Goal: Transaction & Acquisition: Purchase product/service

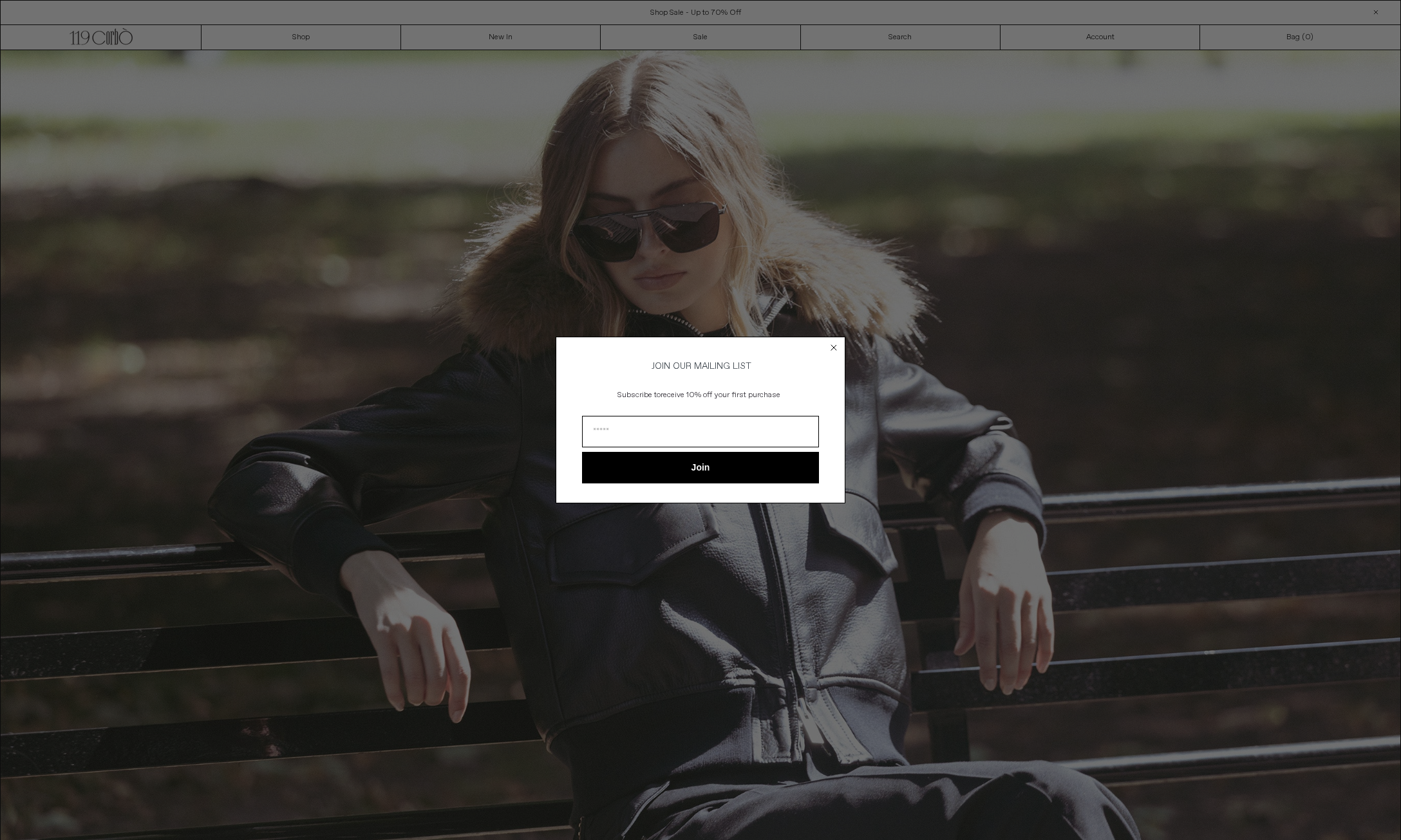
click at [702, 599] on div "Close dialog JOIN OUR MAILING LIST Subscribe to receive 10% off your first purc…" at bounding box center [700, 420] width 1401 height 840
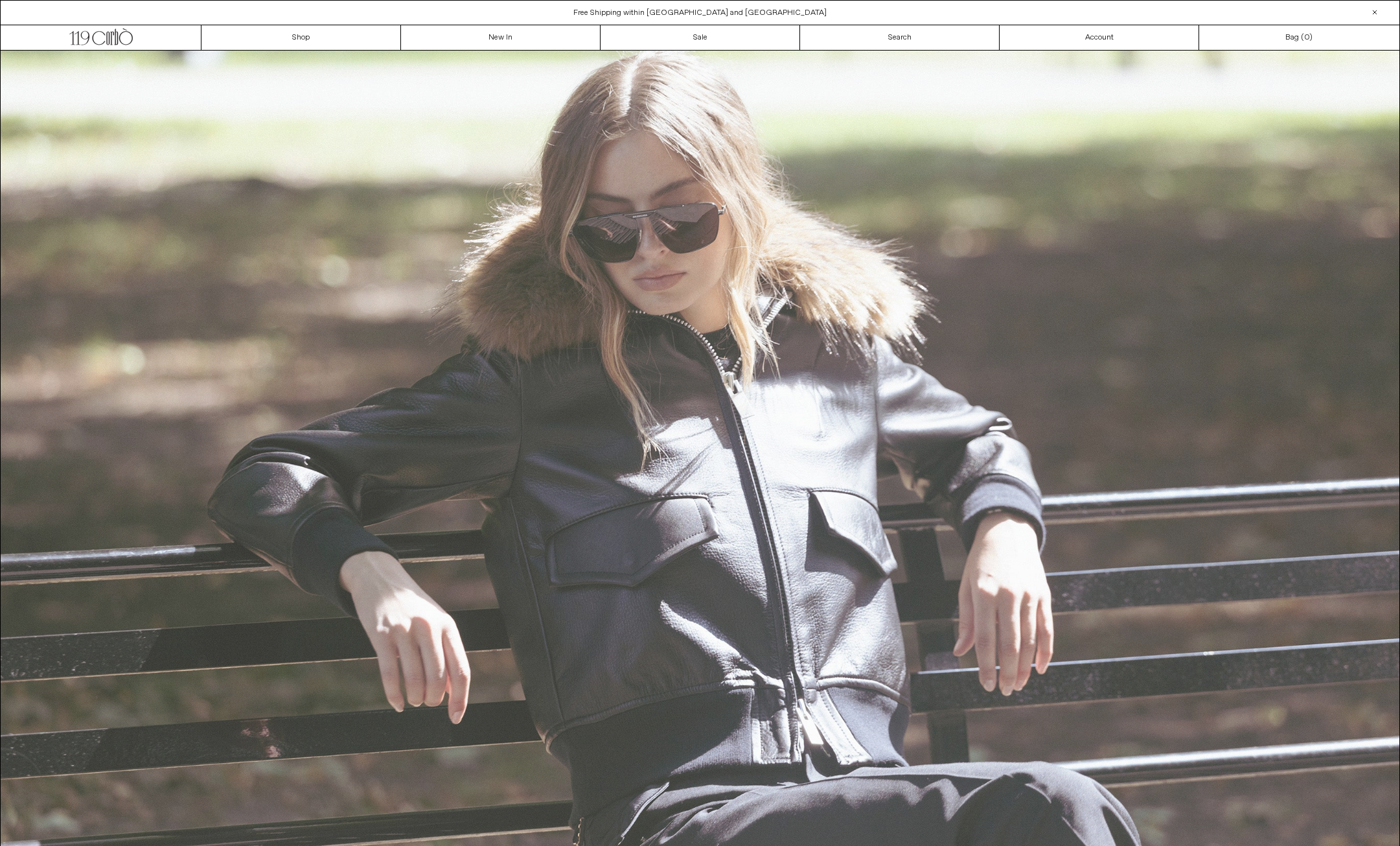
drag, startPoint x: 736, startPoint y: 506, endPoint x: 1406, endPoint y: 346, distance: 688.8
click at [737, 505] on img at bounding box center [700, 464] width 1398 height 827
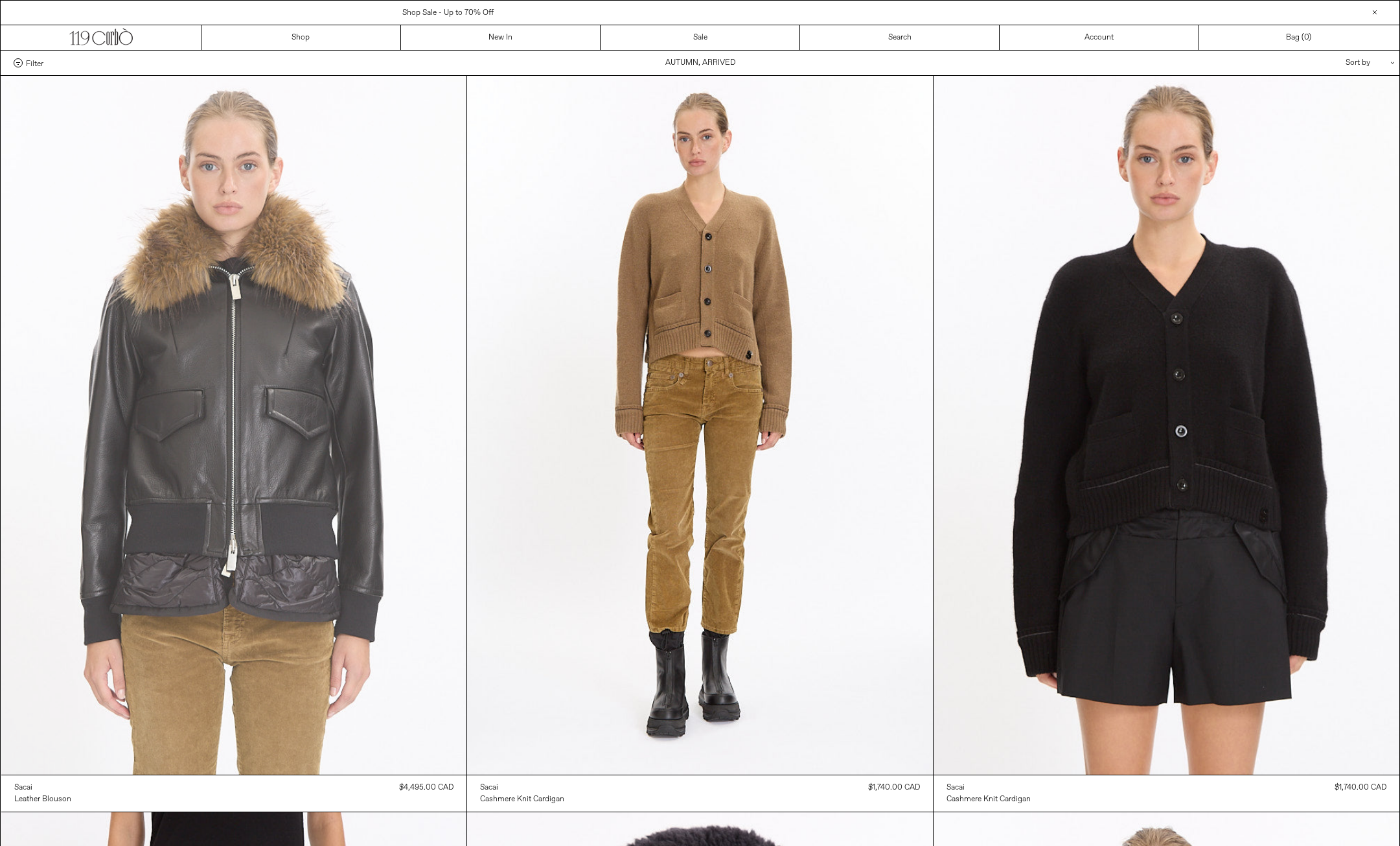
click at [330, 387] on at bounding box center [234, 425] width 465 height 698
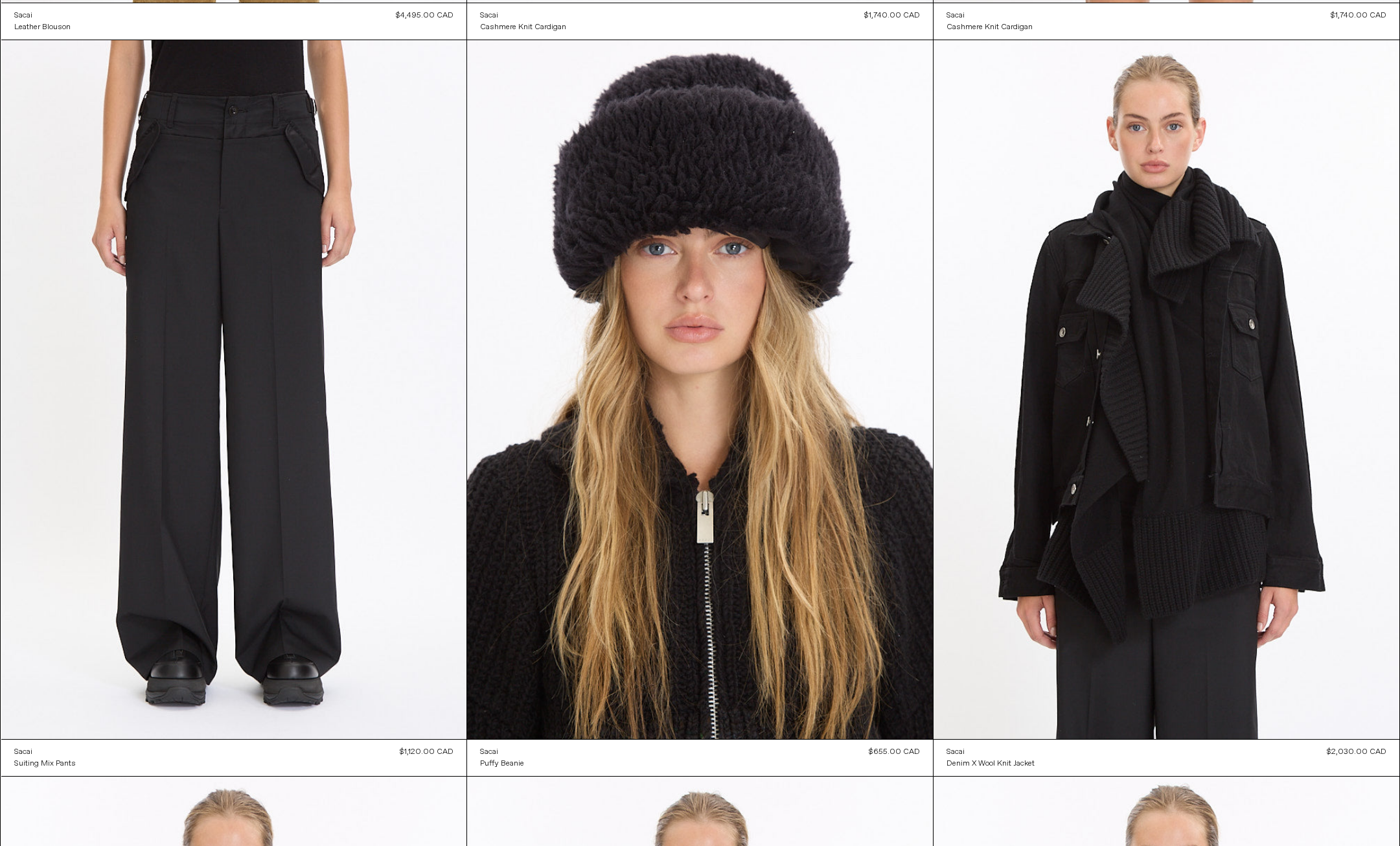
scroll to position [776, 0]
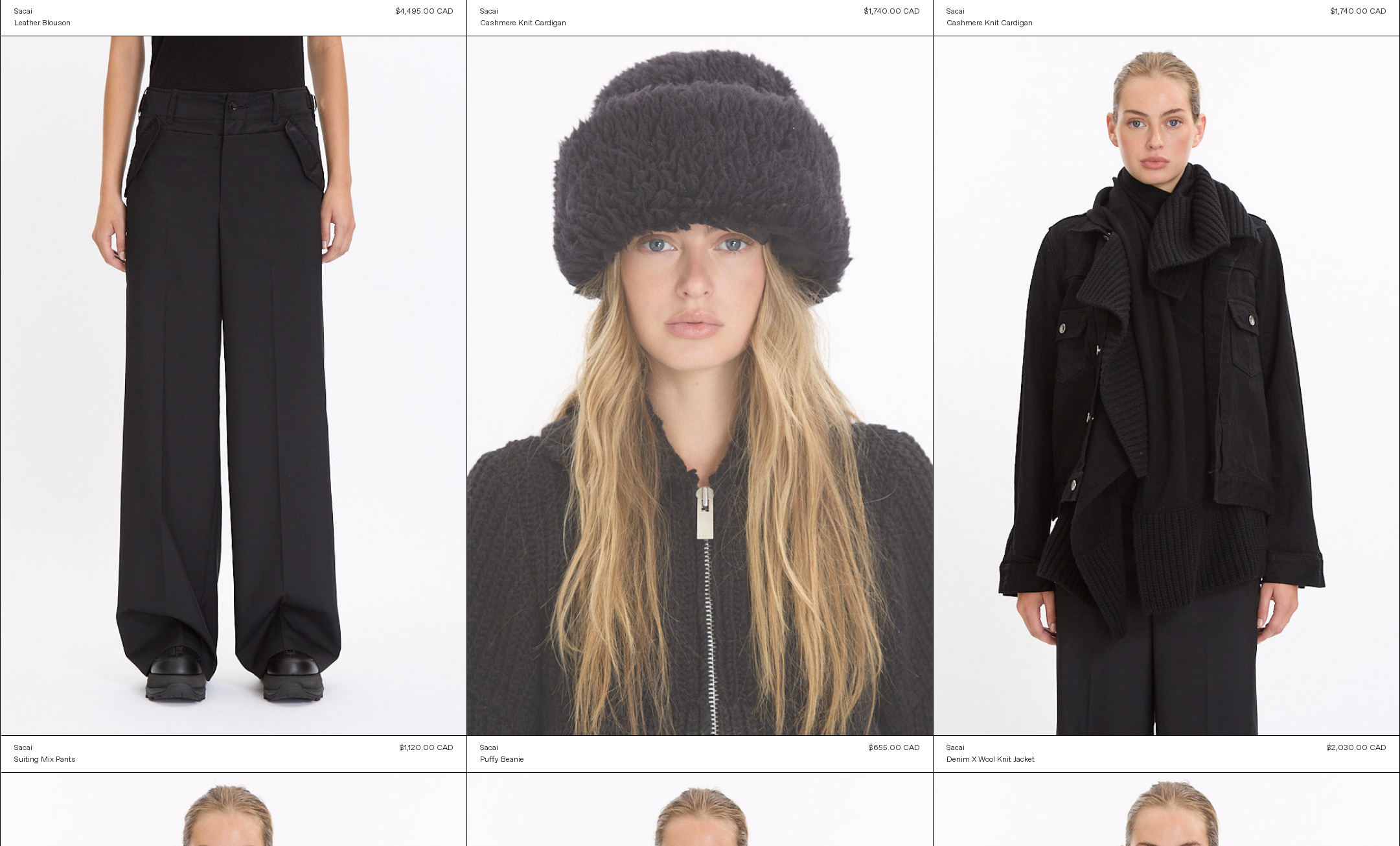
click at [610, 524] on at bounding box center [700, 385] width 465 height 698
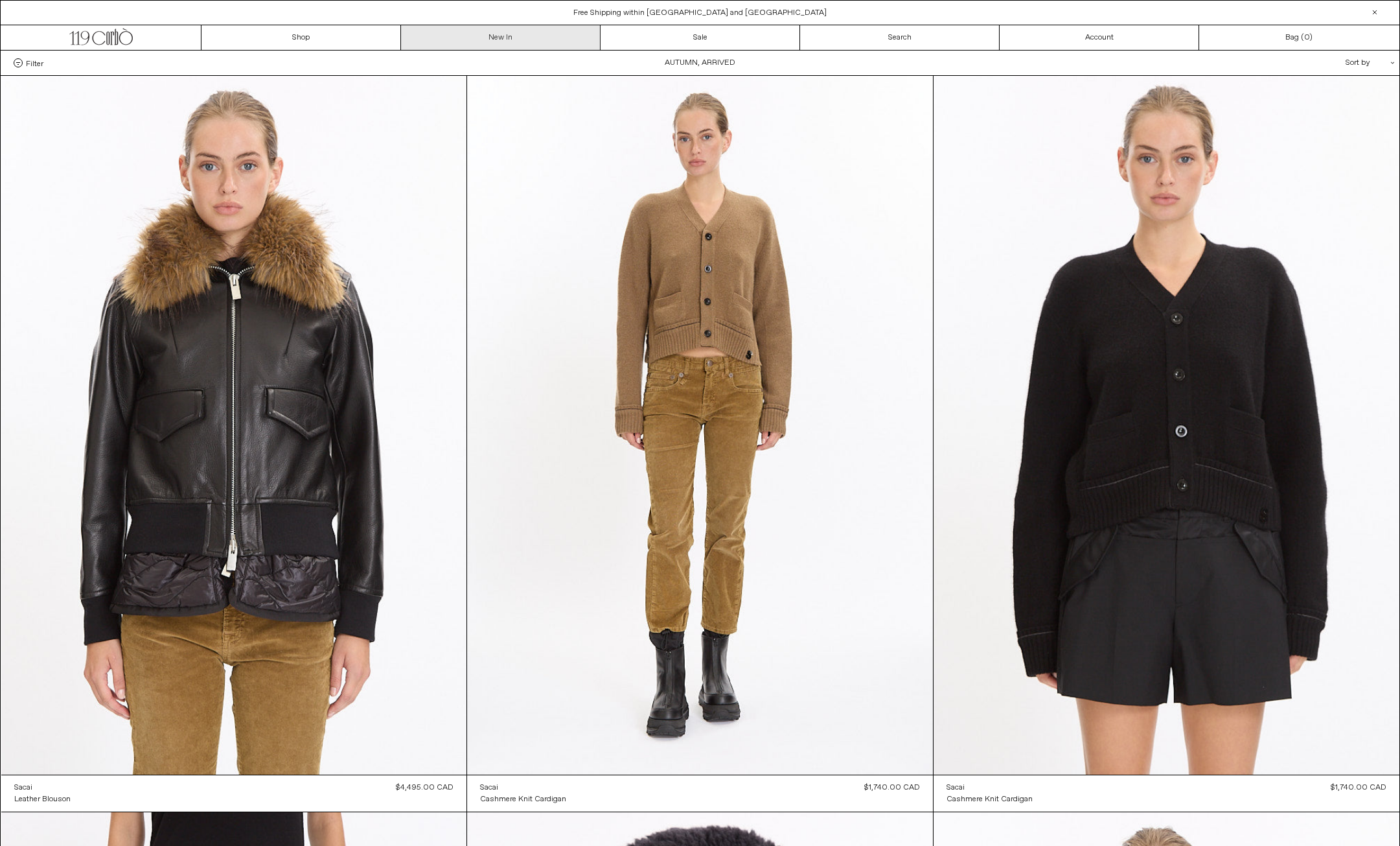
click at [513, 41] on link "New In" at bounding box center [500, 37] width 200 height 24
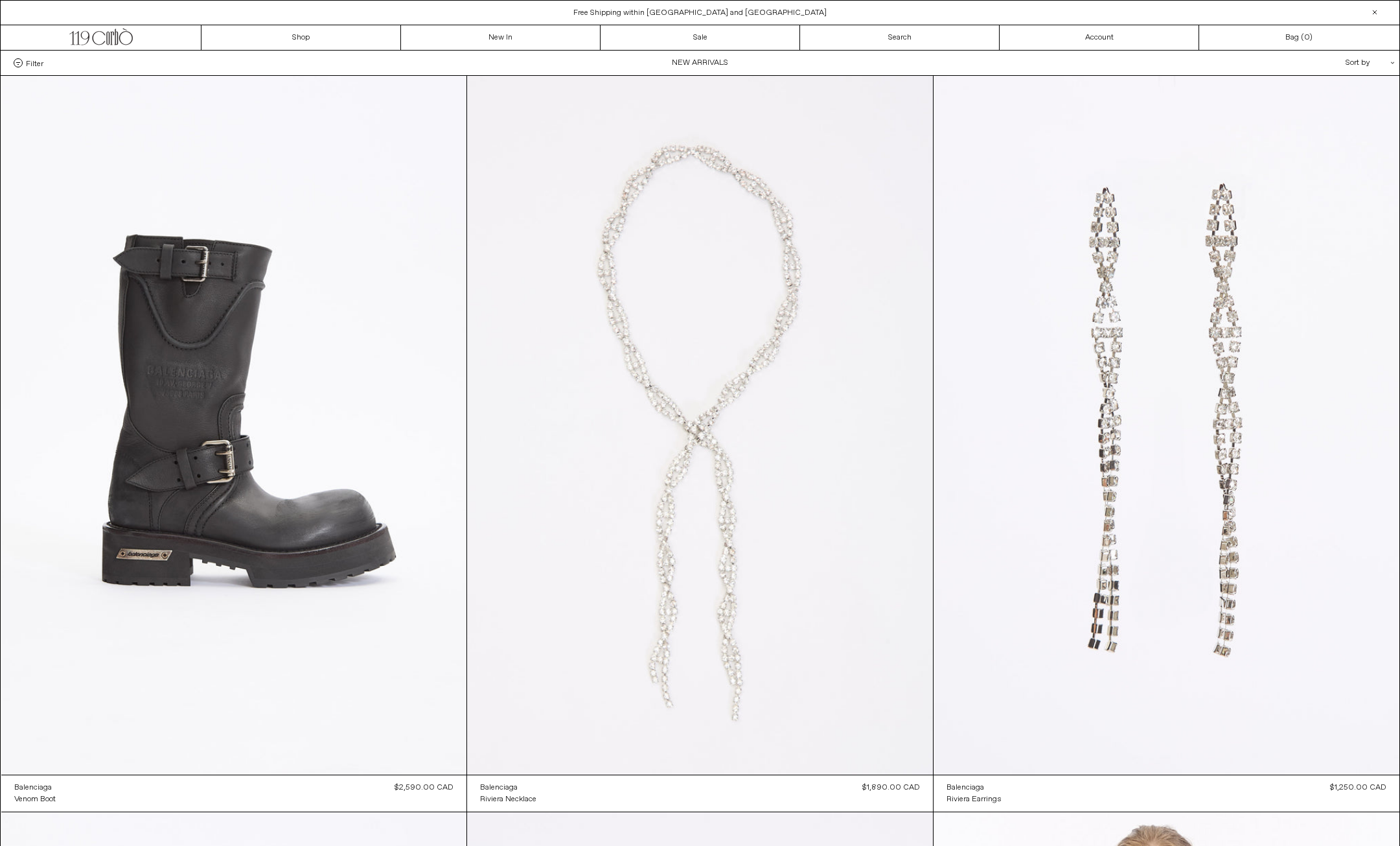
scroll to position [2102, 0]
